Goal: Information Seeking & Learning: Learn about a topic

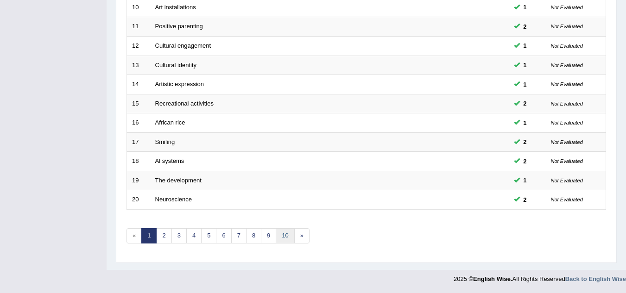
click at [285, 235] on link "10" at bounding box center [285, 235] width 19 height 15
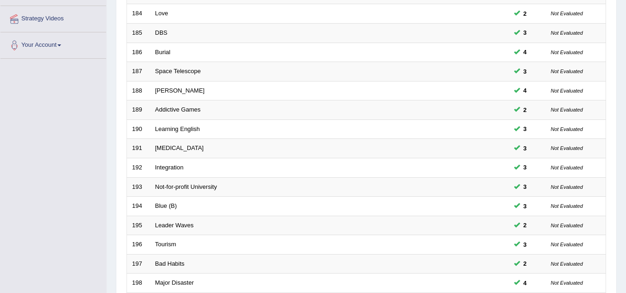
scroll to position [320, 0]
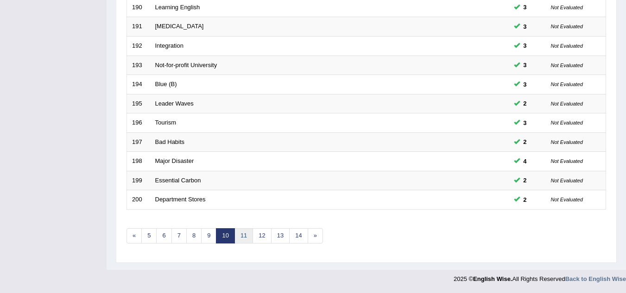
click at [240, 242] on link "11" at bounding box center [243, 235] width 19 height 15
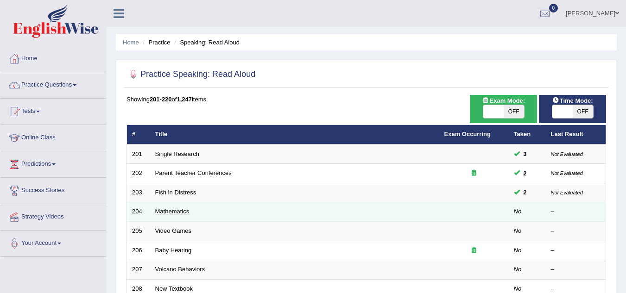
click at [183, 209] on link "Mathematics" at bounding box center [172, 211] width 34 height 7
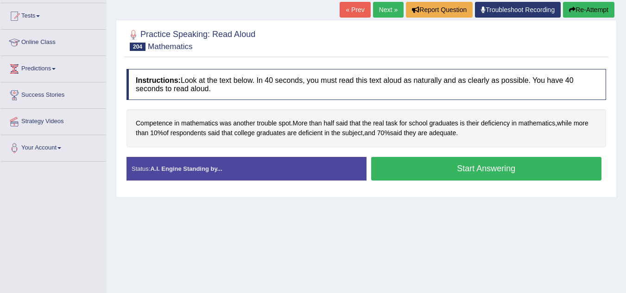
scroll to position [96, 0]
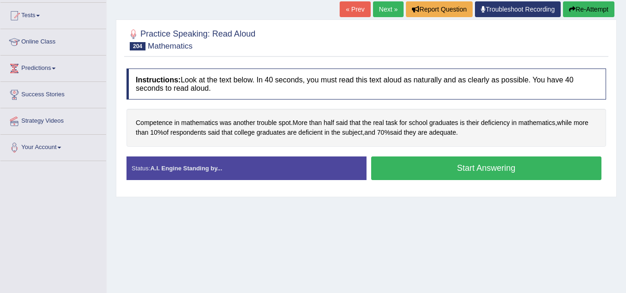
click at [424, 169] on button "Start Answering" at bounding box center [486, 169] width 231 height 24
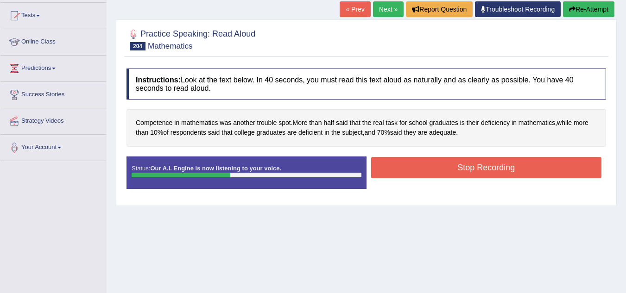
click at [424, 169] on button "Stop Recording" at bounding box center [486, 167] width 231 height 21
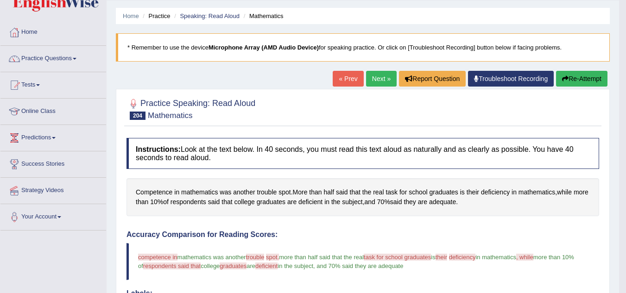
scroll to position [26, 0]
click at [562, 80] on icon "button" at bounding box center [565, 79] width 6 height 6
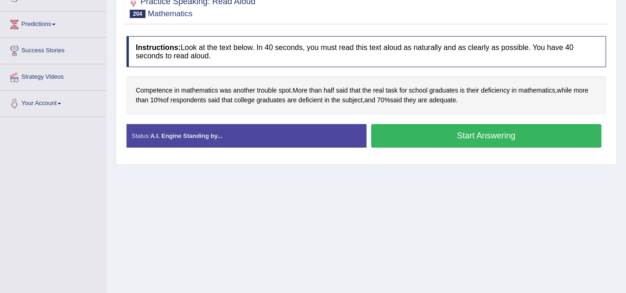
click at [508, 134] on button "Start Answering" at bounding box center [486, 136] width 231 height 24
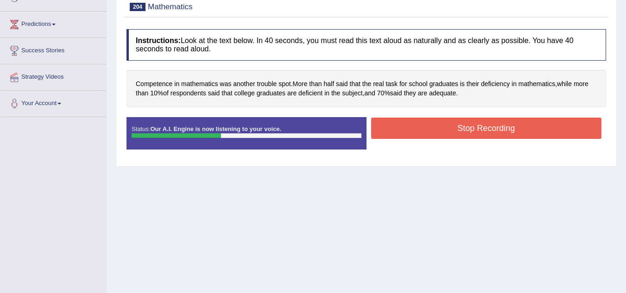
click at [508, 134] on button "Stop Recording" at bounding box center [486, 128] width 231 height 21
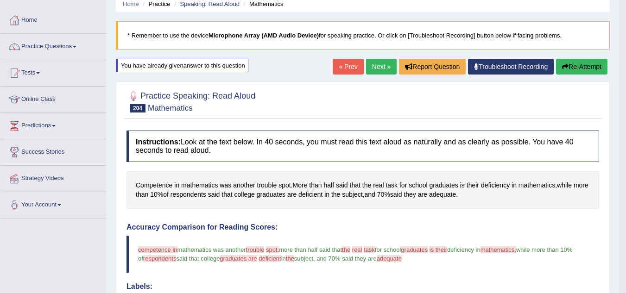
scroll to position [39, 0]
click at [568, 67] on button "Re-Attempt" at bounding box center [581, 66] width 51 height 16
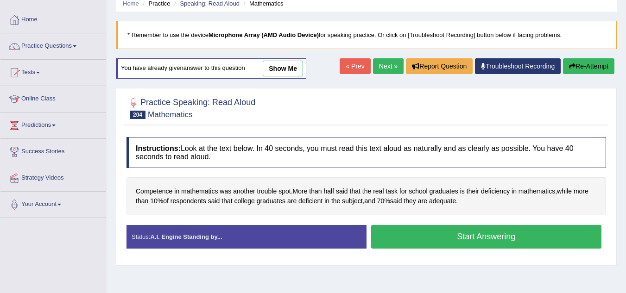
scroll to position [193, 0]
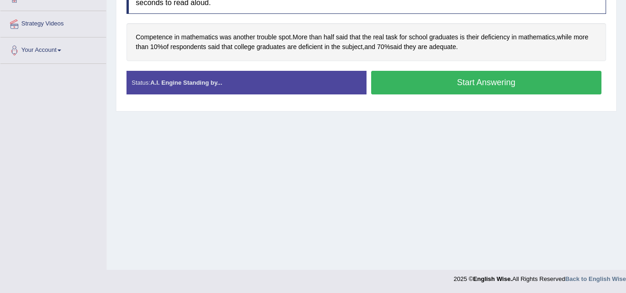
click at [493, 80] on button "Start Answering" at bounding box center [486, 83] width 231 height 24
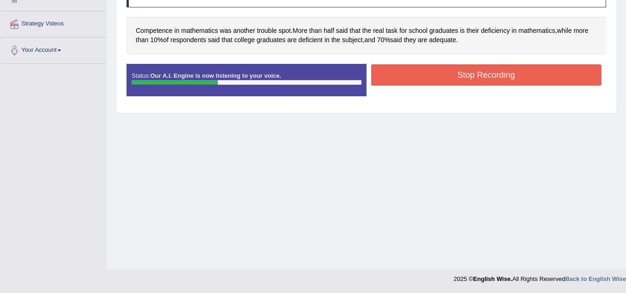
click at [493, 80] on button "Stop Recording" at bounding box center [486, 74] width 231 height 21
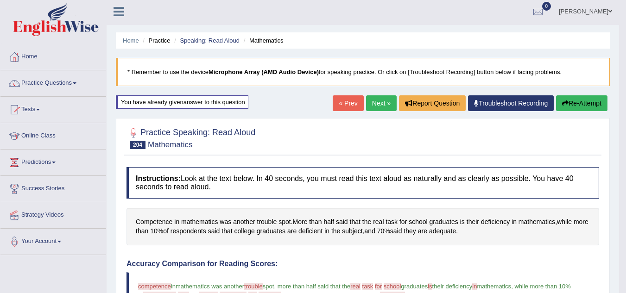
scroll to position [0, 0]
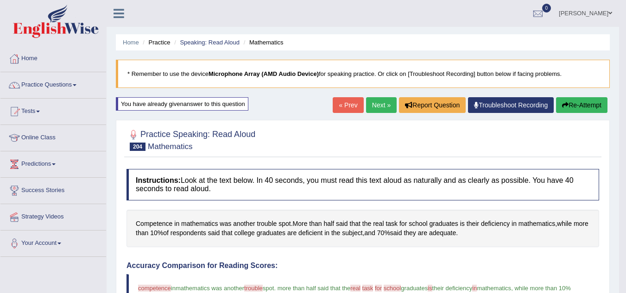
click at [379, 107] on link "Next »" at bounding box center [381, 105] width 31 height 16
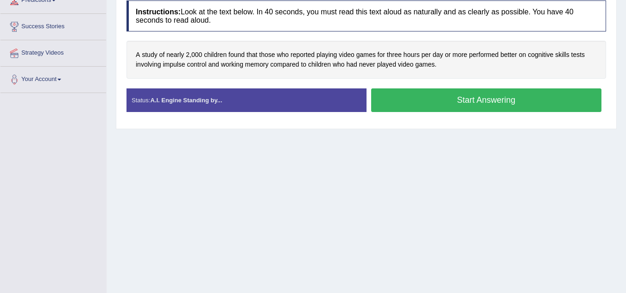
scroll to position [165, 0]
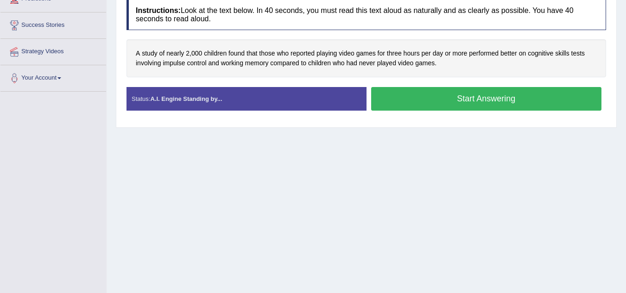
click at [399, 97] on button "Start Answering" at bounding box center [486, 99] width 231 height 24
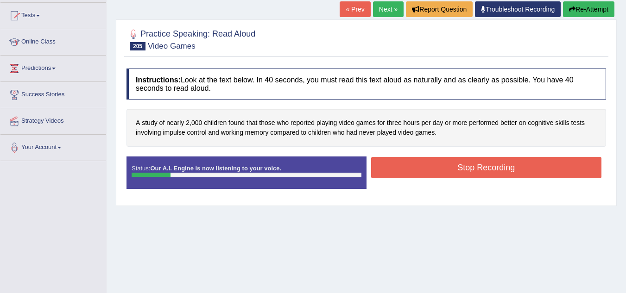
scroll to position [95, 0]
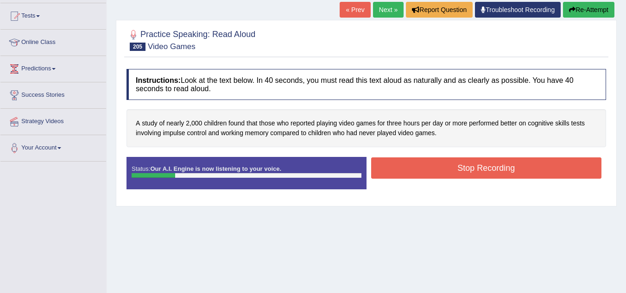
click at [571, 17] on button "Re-Attempt" at bounding box center [588, 10] width 51 height 16
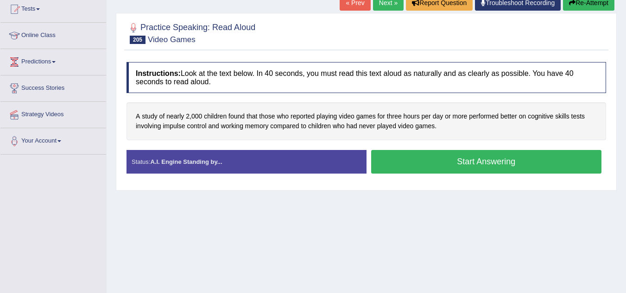
click at [476, 167] on button "Start Answering" at bounding box center [486, 162] width 231 height 24
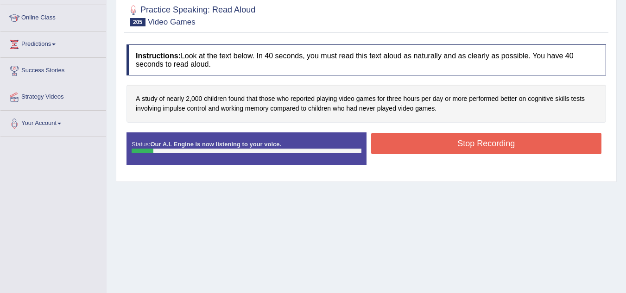
scroll to position [89, 0]
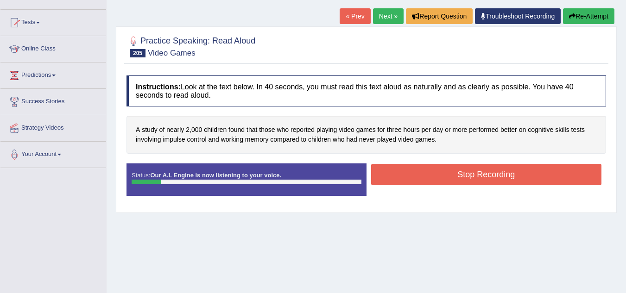
click at [574, 14] on button "Re-Attempt" at bounding box center [588, 16] width 51 height 16
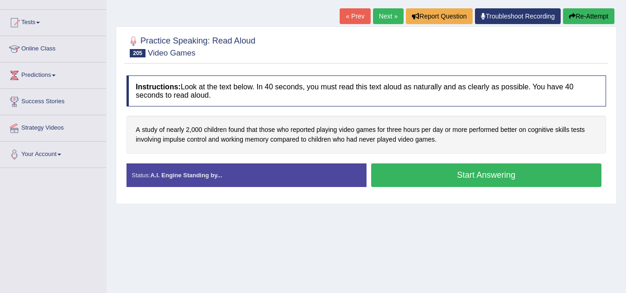
click at [505, 171] on button "Start Answering" at bounding box center [486, 176] width 231 height 24
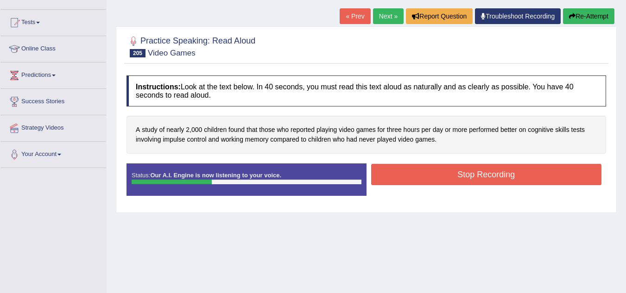
click at [505, 171] on button "Stop Recording" at bounding box center [486, 174] width 231 height 21
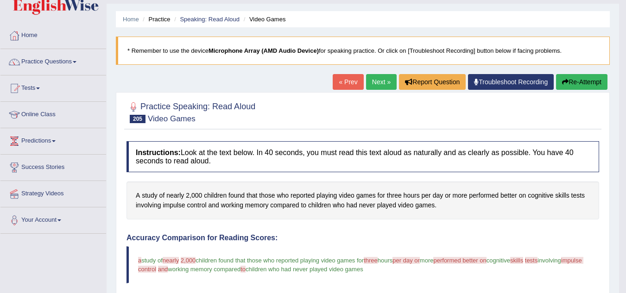
scroll to position [23, 0]
click at [565, 76] on button "Re-Attempt" at bounding box center [581, 83] width 51 height 16
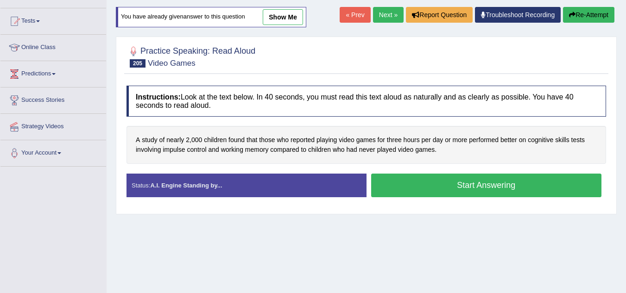
click at [466, 181] on button "Start Answering" at bounding box center [486, 186] width 231 height 24
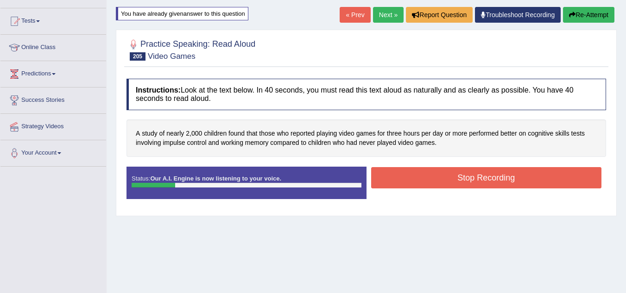
scroll to position [42, 0]
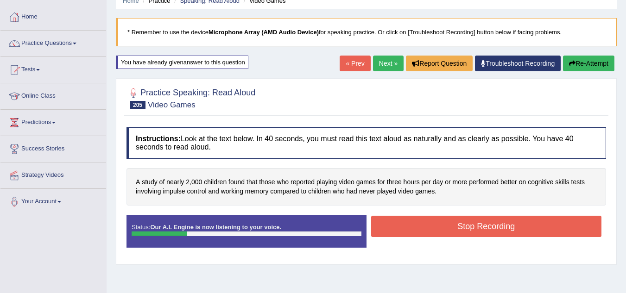
click at [580, 60] on button "Re-Attempt" at bounding box center [588, 64] width 51 height 16
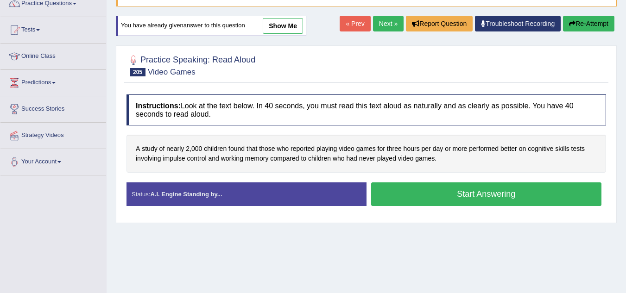
click at [445, 195] on button "Start Answering" at bounding box center [486, 195] width 231 height 24
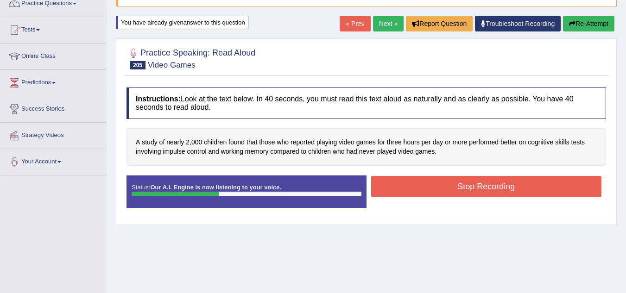
click at [445, 195] on button "Stop Recording" at bounding box center [486, 186] width 231 height 21
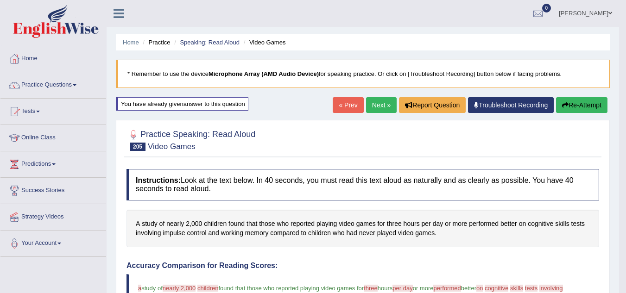
click at [567, 110] on button "Re-Attempt" at bounding box center [581, 105] width 51 height 16
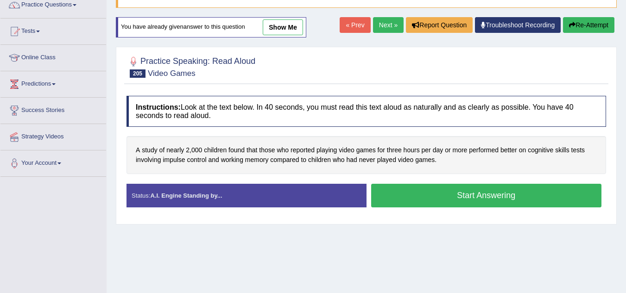
scroll to position [121, 0]
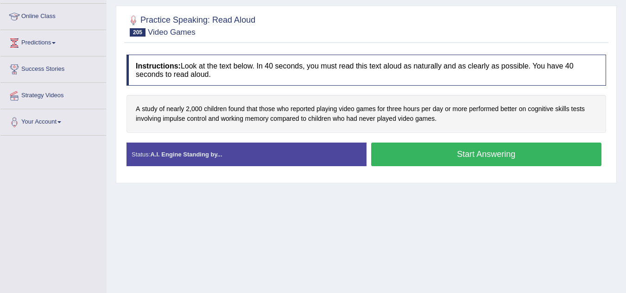
click at [498, 151] on button "Start Answering" at bounding box center [486, 155] width 231 height 24
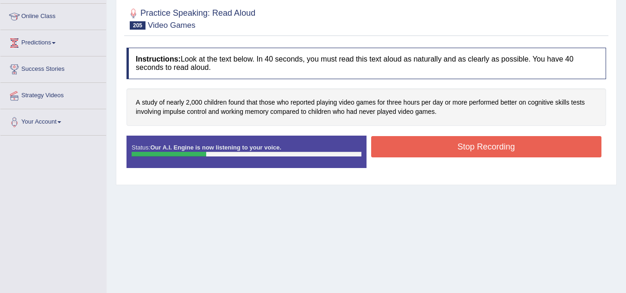
click at [498, 151] on button "Stop Recording" at bounding box center [486, 146] width 231 height 21
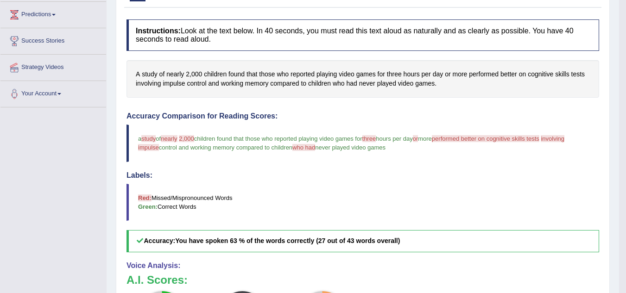
scroll to position [71, 0]
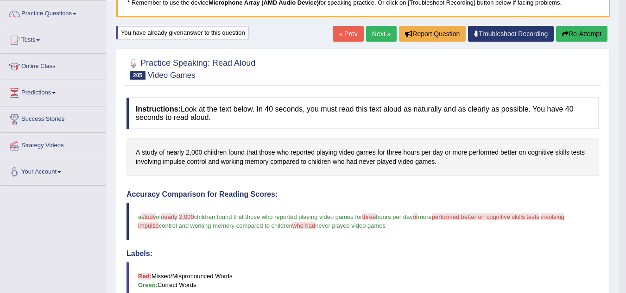
click at [594, 29] on button "Re-Attempt" at bounding box center [581, 34] width 51 height 16
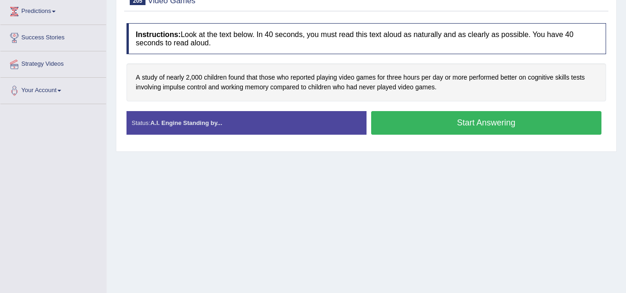
scroll to position [193, 0]
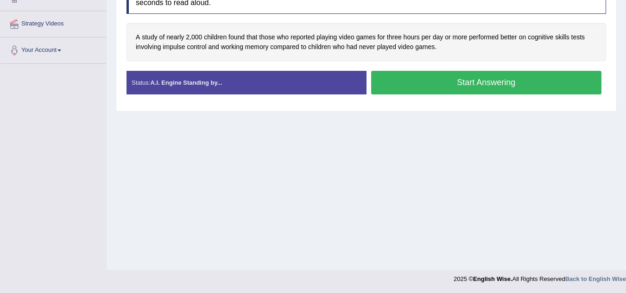
click at [506, 81] on button "Start Answering" at bounding box center [486, 83] width 231 height 24
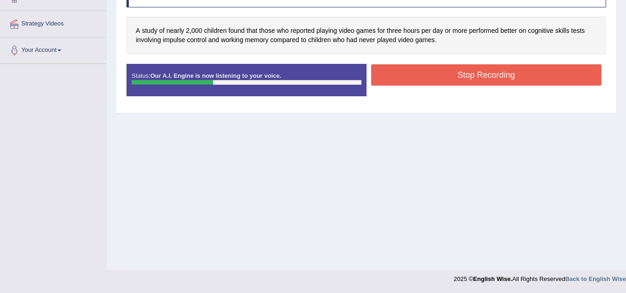
click at [506, 81] on button "Stop Recording" at bounding box center [486, 74] width 231 height 21
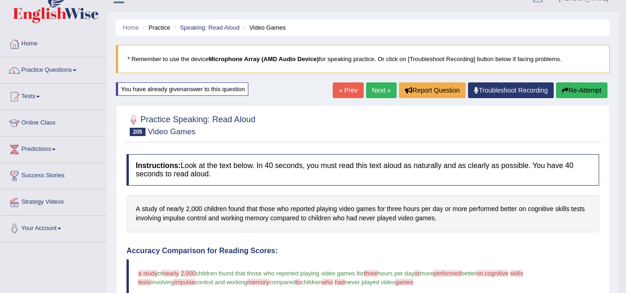
scroll to position [0, 0]
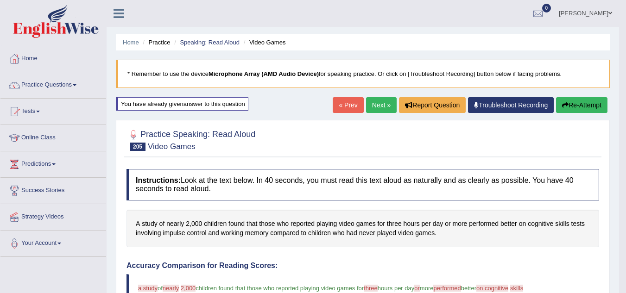
click at [371, 107] on link "Next »" at bounding box center [381, 105] width 31 height 16
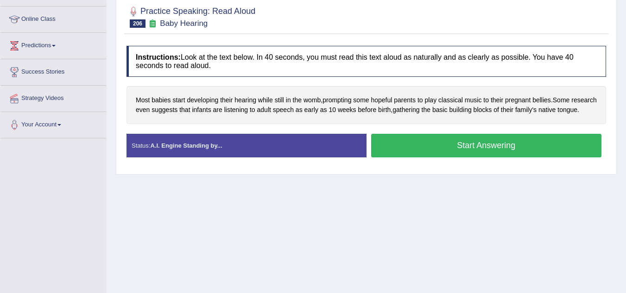
click at [378, 157] on button "Start Answering" at bounding box center [486, 146] width 231 height 24
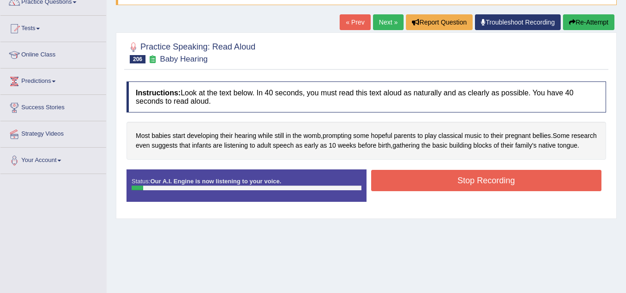
scroll to position [82, 0]
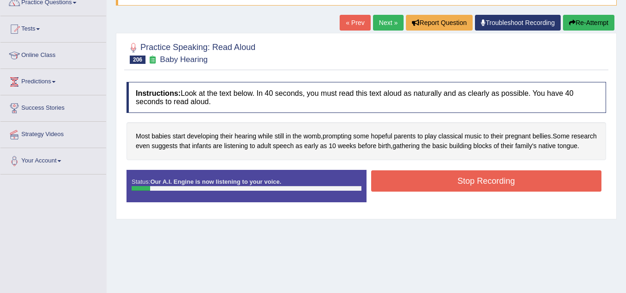
click at [581, 24] on button "Re-Attempt" at bounding box center [588, 23] width 51 height 16
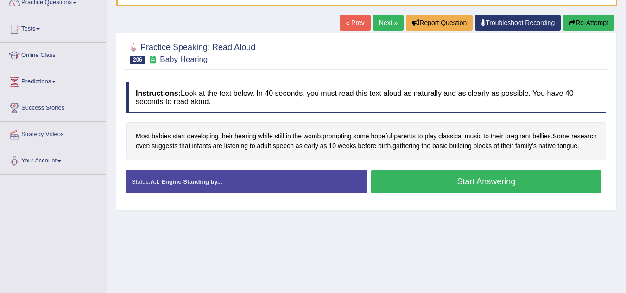
scroll to position [82, 0]
click at [485, 192] on button "Start Answering" at bounding box center [486, 182] width 231 height 24
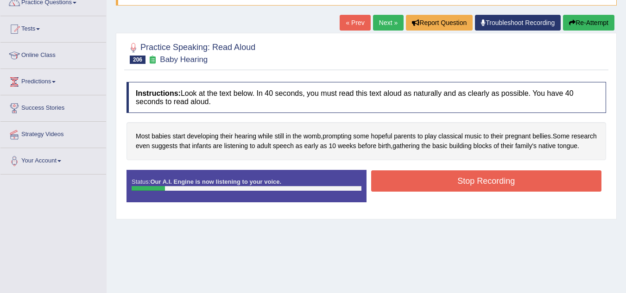
scroll to position [58, 0]
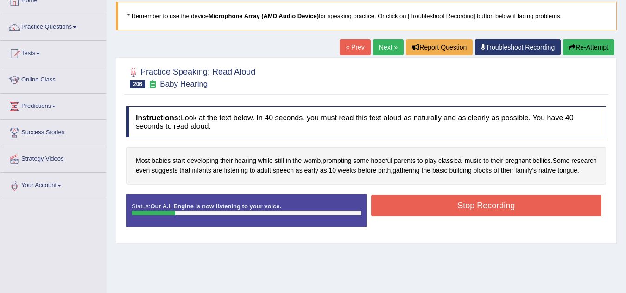
click at [594, 51] on button "Re-Attempt" at bounding box center [588, 47] width 51 height 16
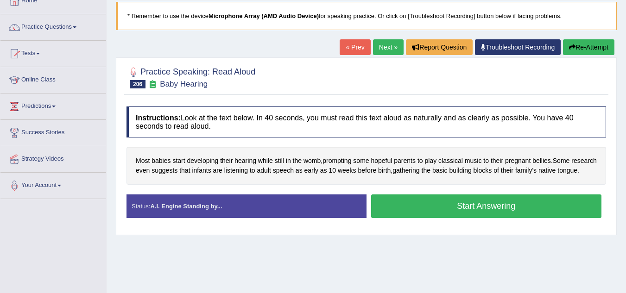
click at [489, 216] on button "Start Answering" at bounding box center [486, 207] width 231 height 24
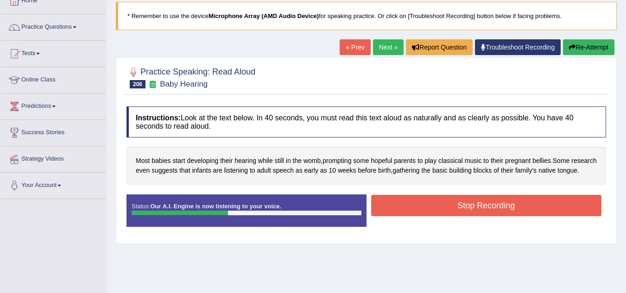
click at [489, 216] on button "Stop Recording" at bounding box center [486, 205] width 231 height 21
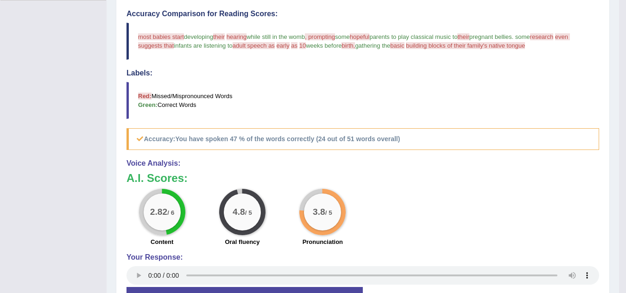
scroll to position [330, 0]
